Goal: Task Accomplishment & Management: Use online tool/utility

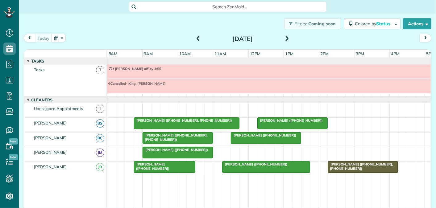
scroll to position [21, 0]
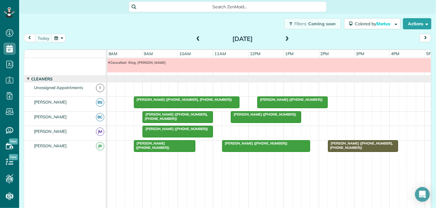
click at [198, 38] on span at bounding box center [198, 39] width 7 height 6
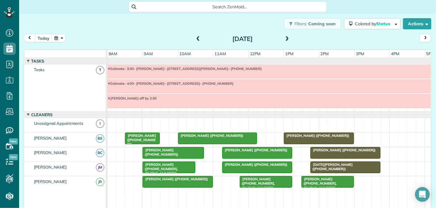
scroll to position [36, 0]
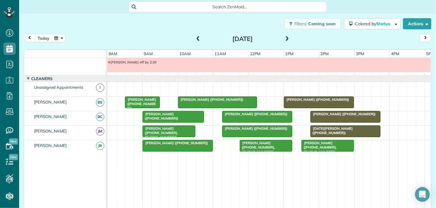
click at [46, 37] on button "today" at bounding box center [43, 38] width 17 height 8
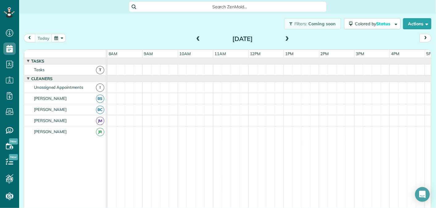
scroll to position [21, 0]
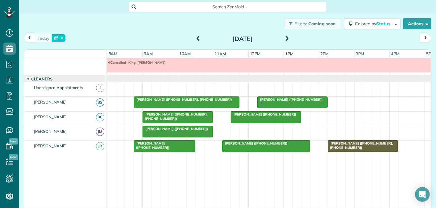
click at [57, 37] on button "button" at bounding box center [59, 38] width 14 height 8
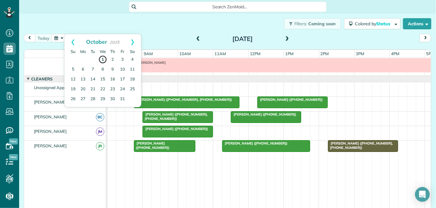
click at [101, 58] on link "1" at bounding box center [102, 59] width 9 height 9
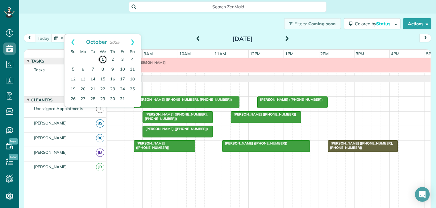
scroll to position [0, 0]
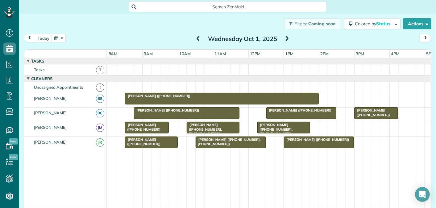
click at [170, 95] on span "[PERSON_NAME] ([PHONE_NUMBER])" at bounding box center [158, 96] width 66 height 4
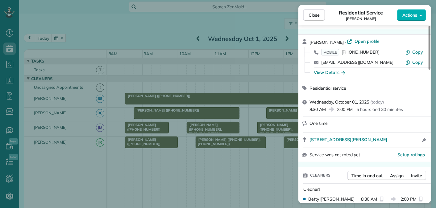
scroll to position [19, 0]
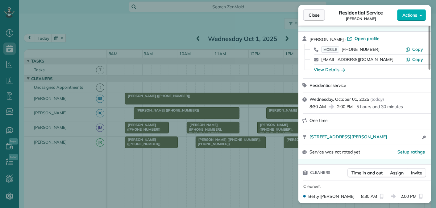
click at [315, 13] on span "Close" at bounding box center [314, 15] width 11 height 6
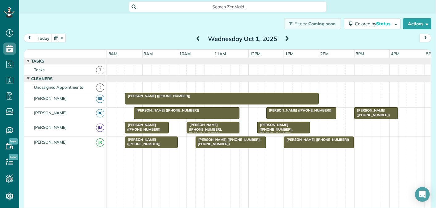
click at [167, 96] on span "[PERSON_NAME] ([PHONE_NUMBER])" at bounding box center [158, 96] width 66 height 4
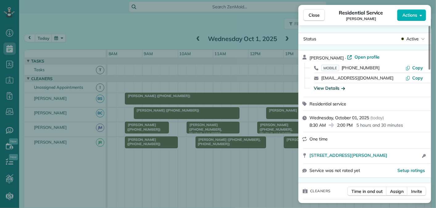
click at [332, 87] on div "View Details" at bounding box center [329, 88] width 31 height 6
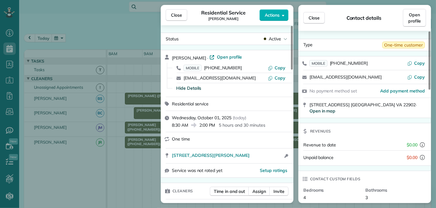
click at [316, 108] on span "Open in map" at bounding box center [323, 111] width 26 height 6
